Goal: Information Seeking & Learning: Learn about a topic

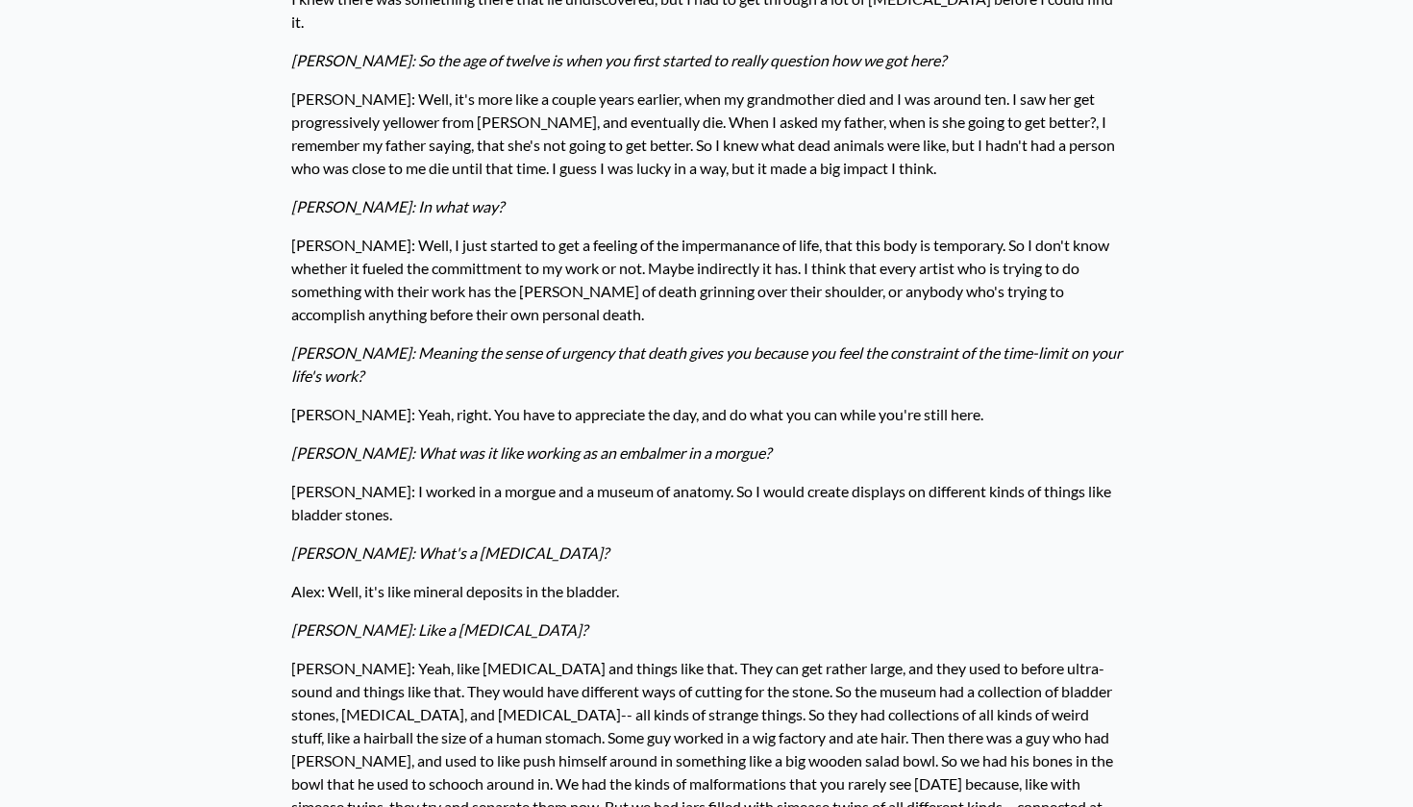
scroll to position [2071, 0]
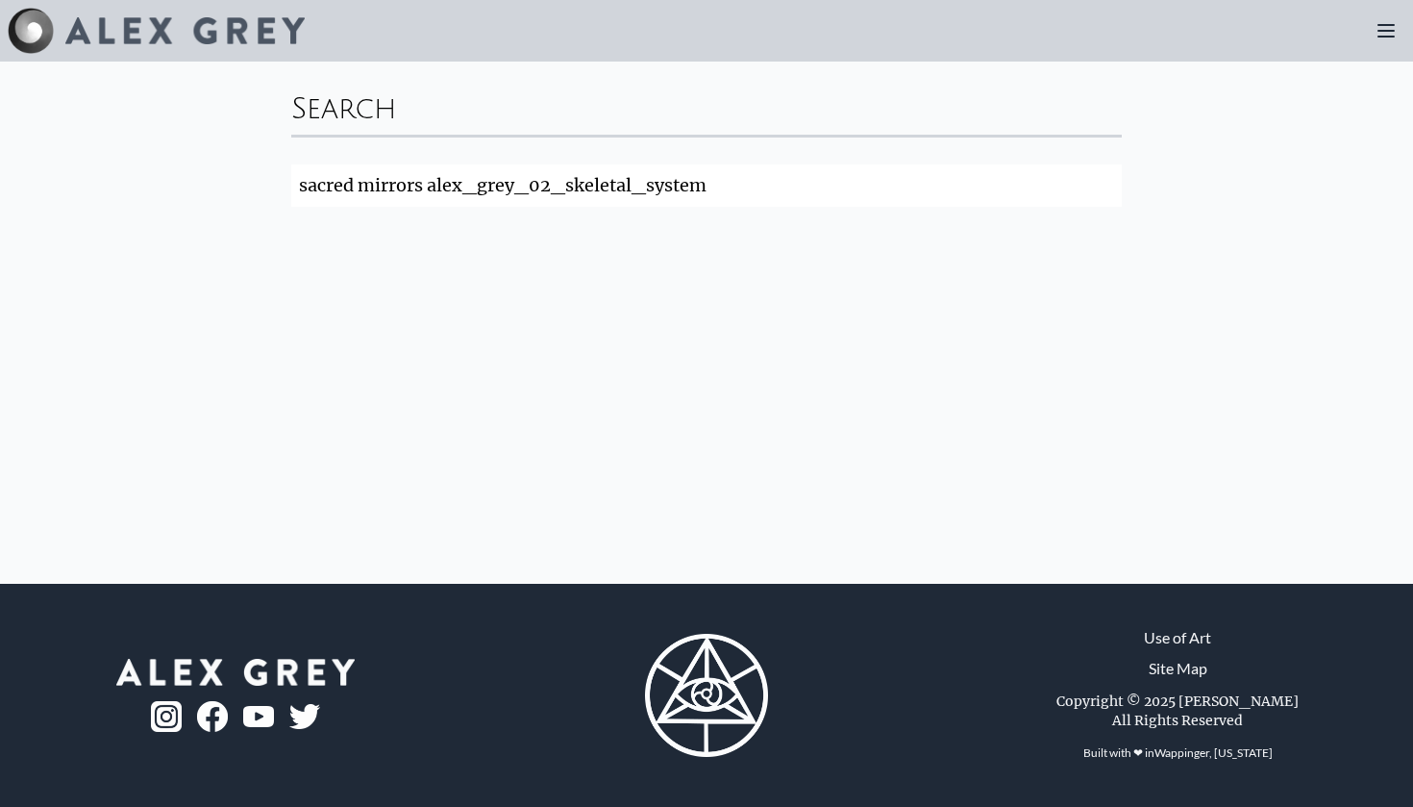
click at [230, 31] on img at bounding box center [184, 30] width 239 height 27
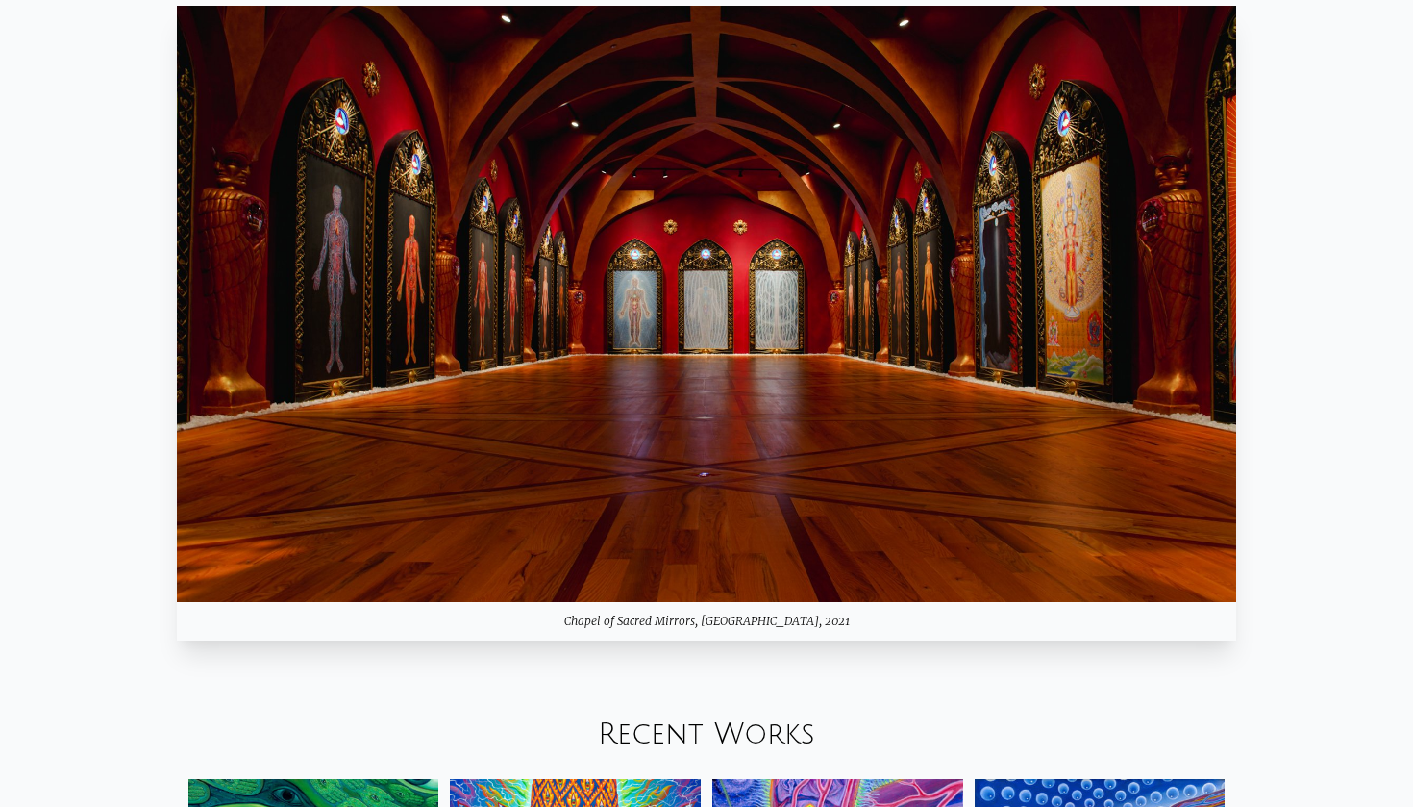
scroll to position [1776, 0]
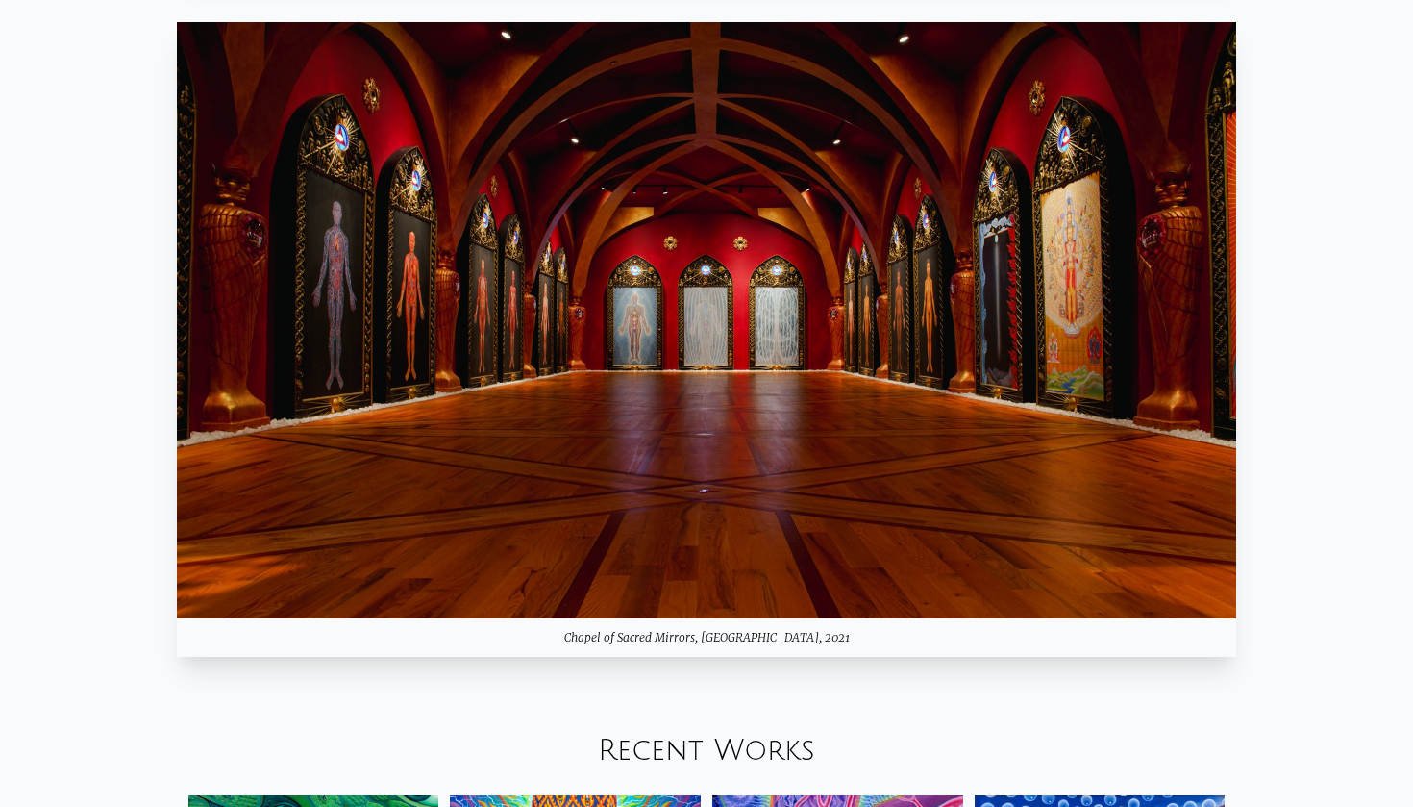
click at [948, 463] on img at bounding box center [707, 320] width 1060 height 596
click at [984, 262] on img at bounding box center [707, 320] width 1060 height 596
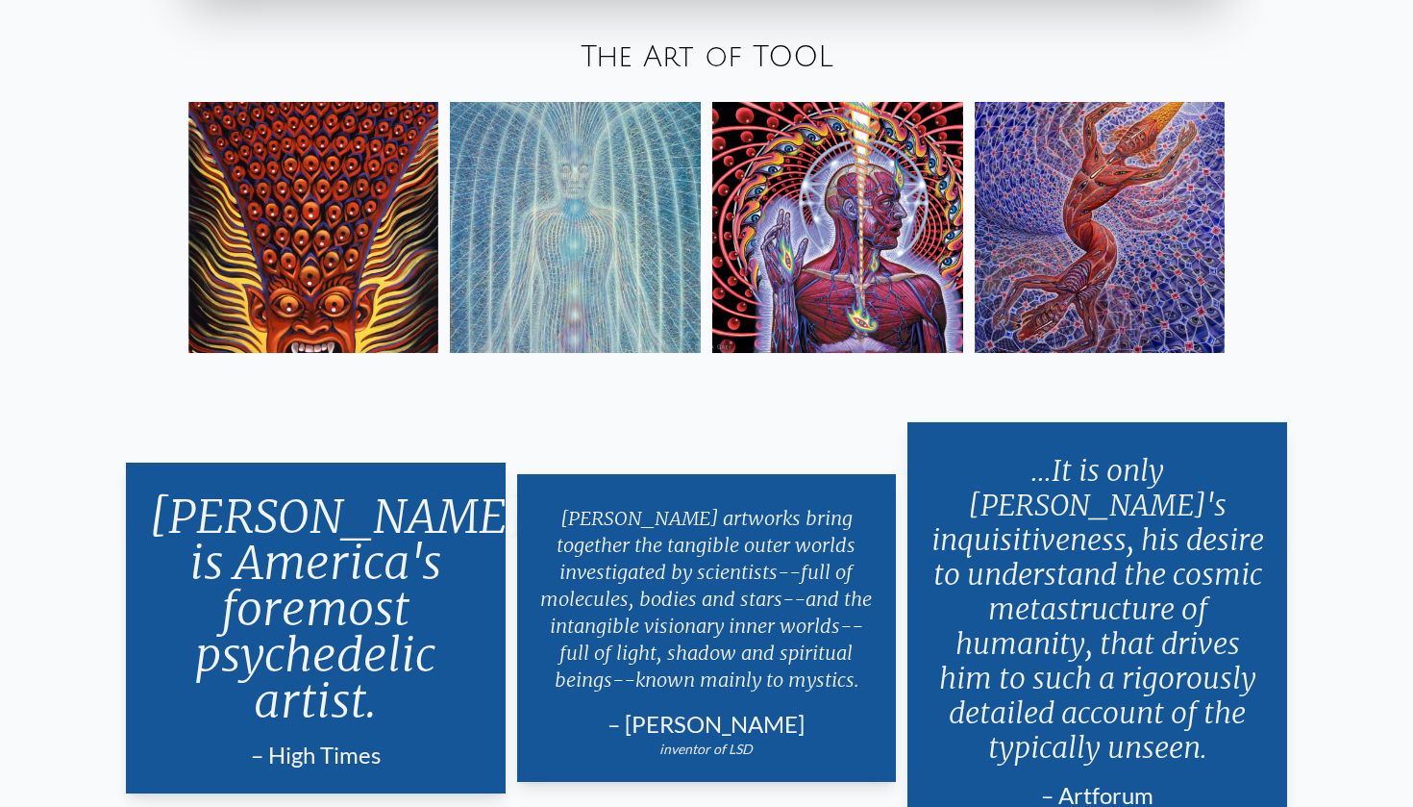
scroll to position [3552, 0]
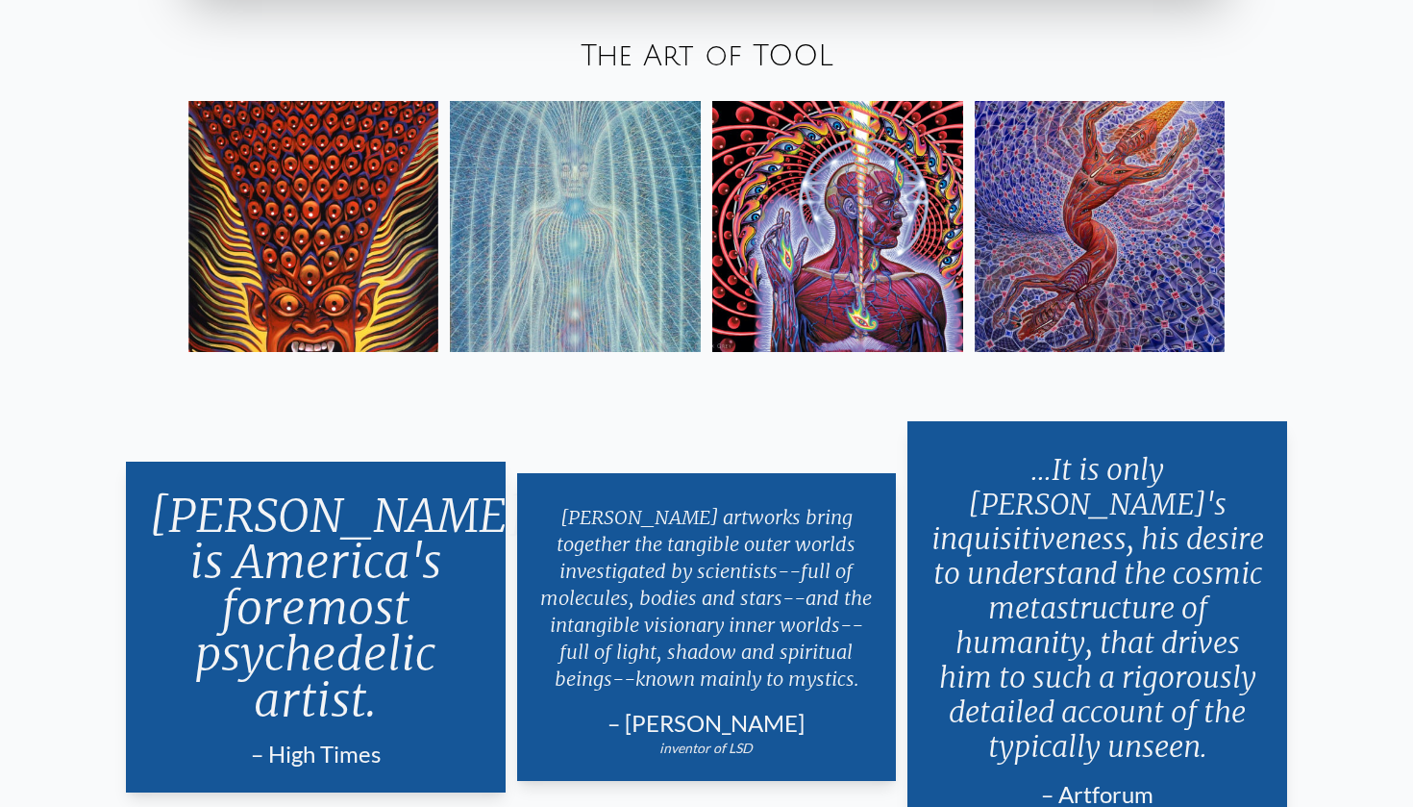
click at [1147, 273] on img at bounding box center [1100, 226] width 251 height 251
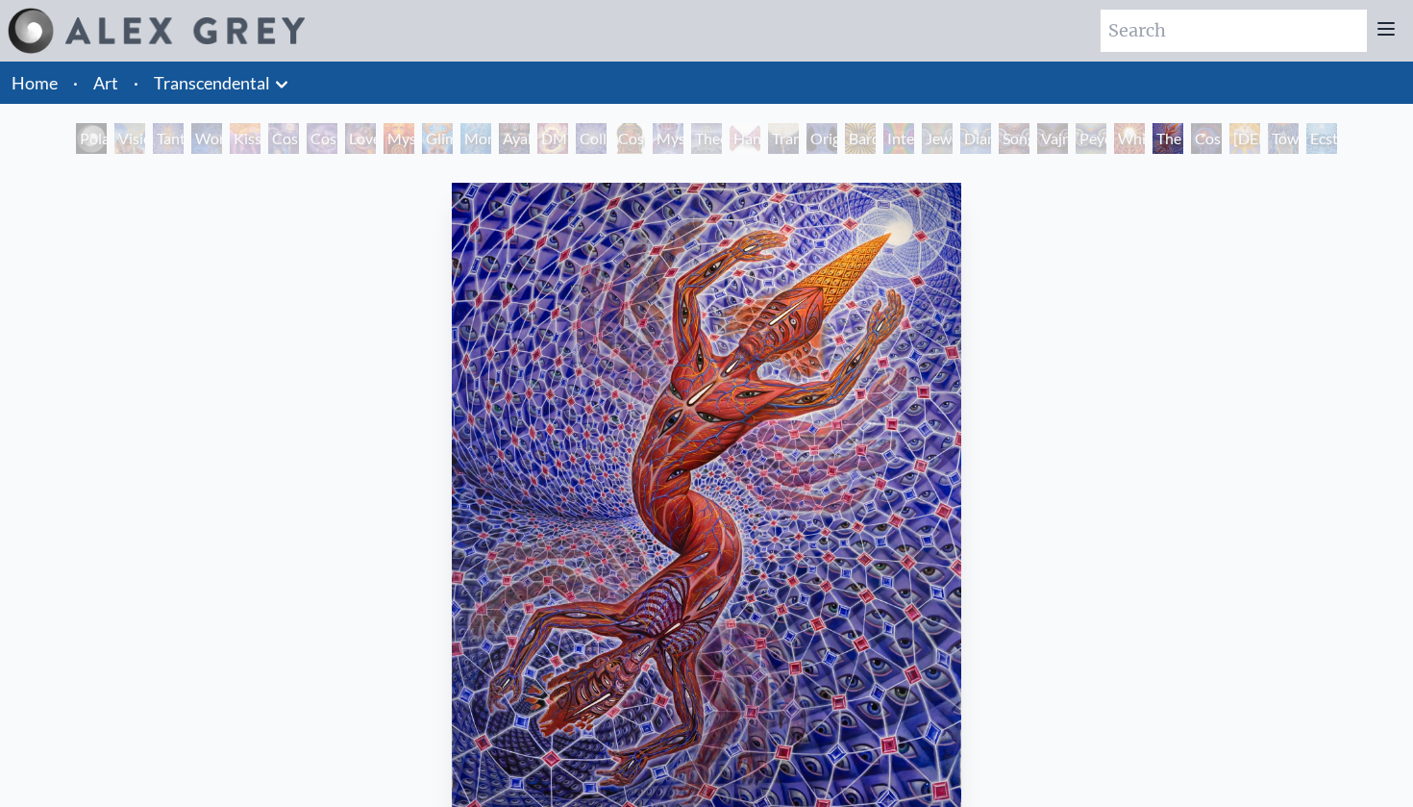
click at [1249, 140] on div "Holy Spirit" at bounding box center [1245, 138] width 31 height 31
